Goal: Transaction & Acquisition: Purchase product/service

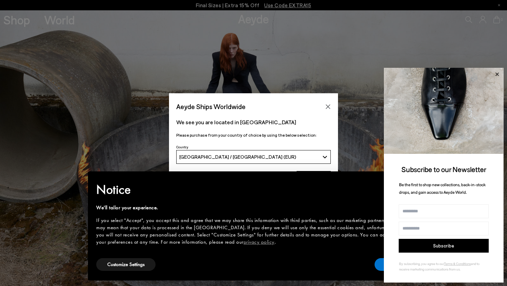
click at [495, 73] on icon at bounding box center [496, 74] width 9 height 9
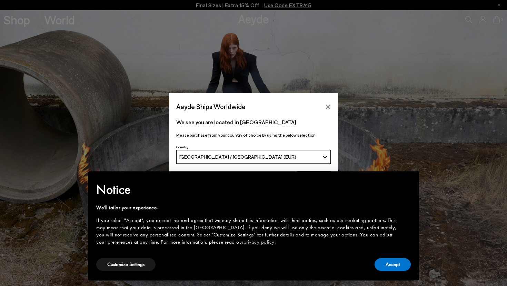
click at [248, 160] on button "[GEOGRAPHIC_DATA] / [GEOGRAPHIC_DATA] (EUR)" at bounding box center [253, 157] width 154 height 14
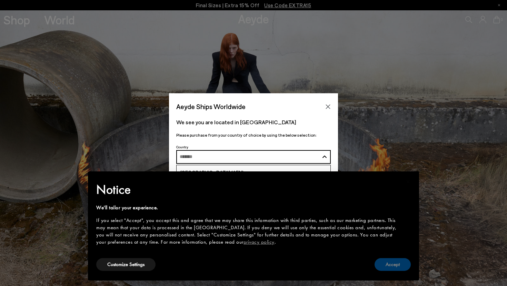
click at [396, 259] on button "Accept" at bounding box center [392, 264] width 36 height 13
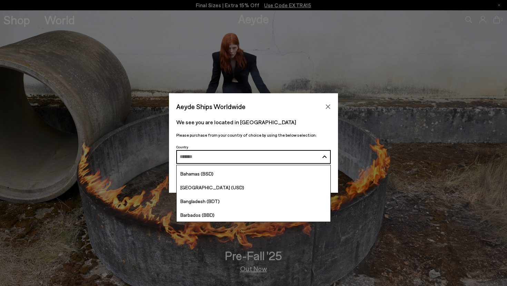
scroll to position [248, 0]
click at [329, 104] on icon "Close" at bounding box center [328, 107] width 6 height 6
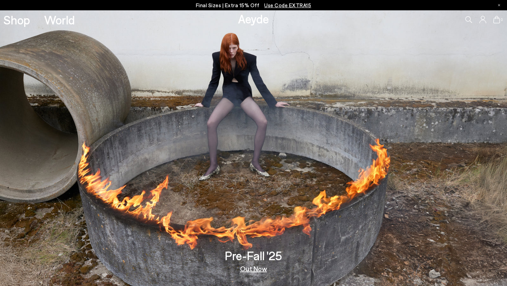
click at [234, 6] on p "Final Sizes | Extra 15% Off Use Code EXTRA15" at bounding box center [253, 5] width 115 height 9
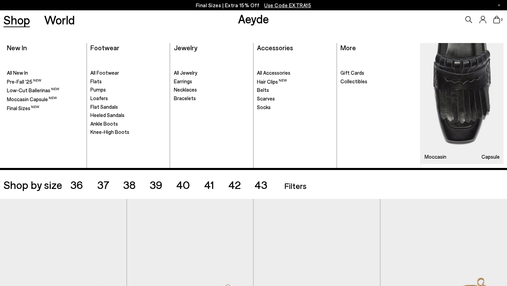
click at [14, 21] on link "Shop" at bounding box center [16, 20] width 27 height 12
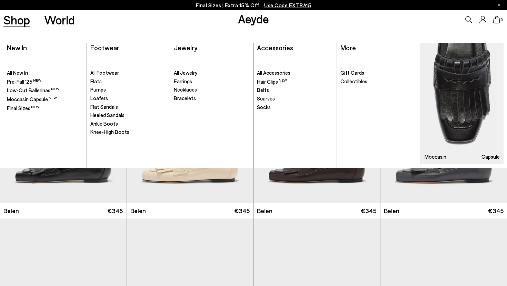
click at [96, 83] on span "Flats" at bounding box center [95, 81] width 11 height 6
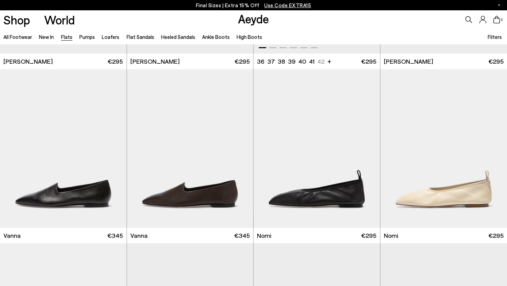
scroll to position [243, 0]
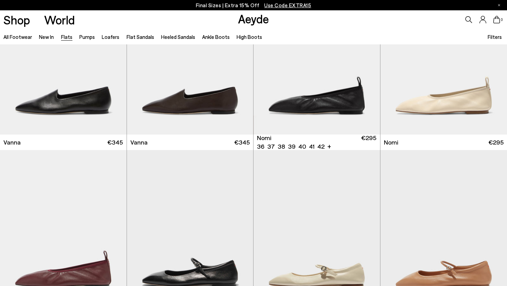
scroll to position [410, 0]
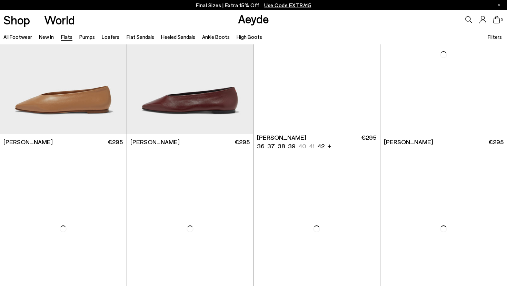
scroll to position [2318, 0]
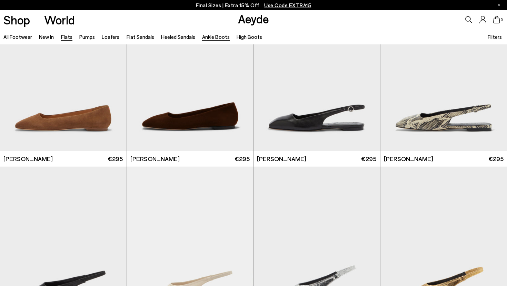
click at [219, 38] on link "Ankle Boots" at bounding box center [216, 37] width 28 height 6
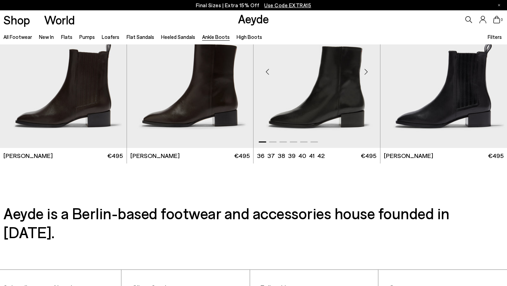
scroll to position [1552, 0]
